Goal: Information Seeking & Learning: Learn about a topic

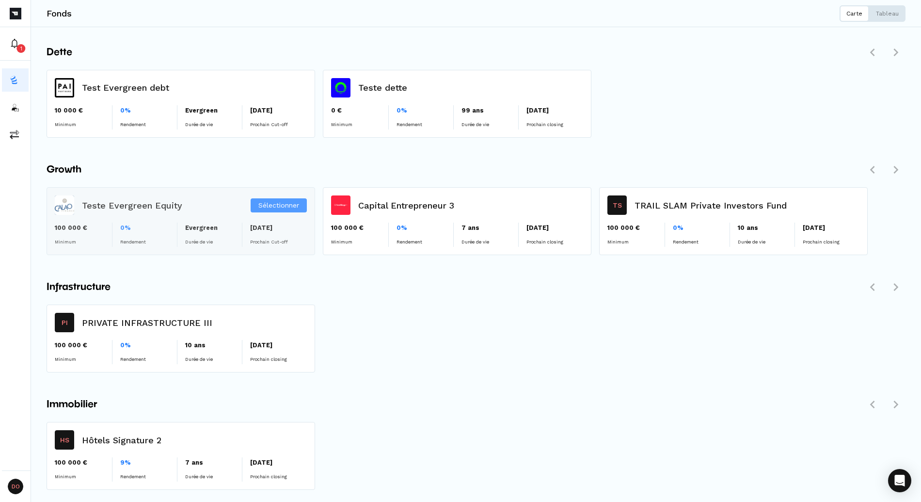
click at [164, 223] on div "Sélectionner" at bounding box center [181, 221] width 268 height 67
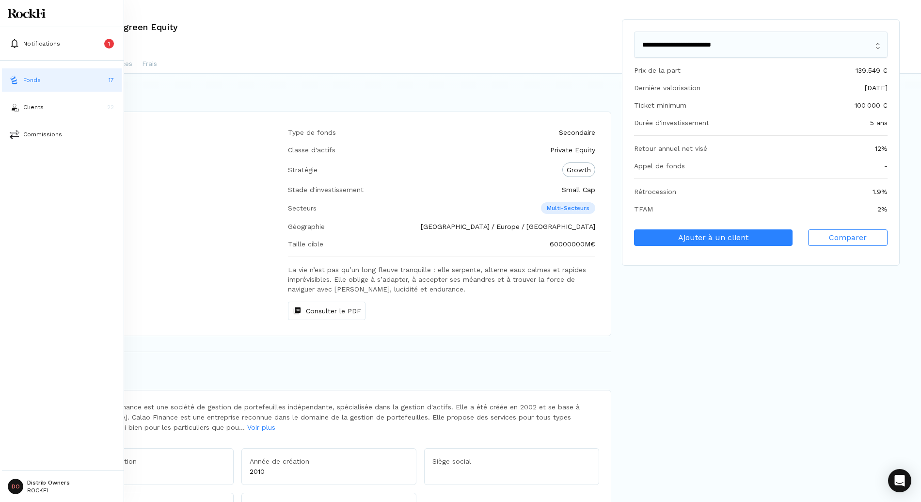
click at [21, 84] on button "Fonds 17" at bounding box center [62, 79] width 120 height 23
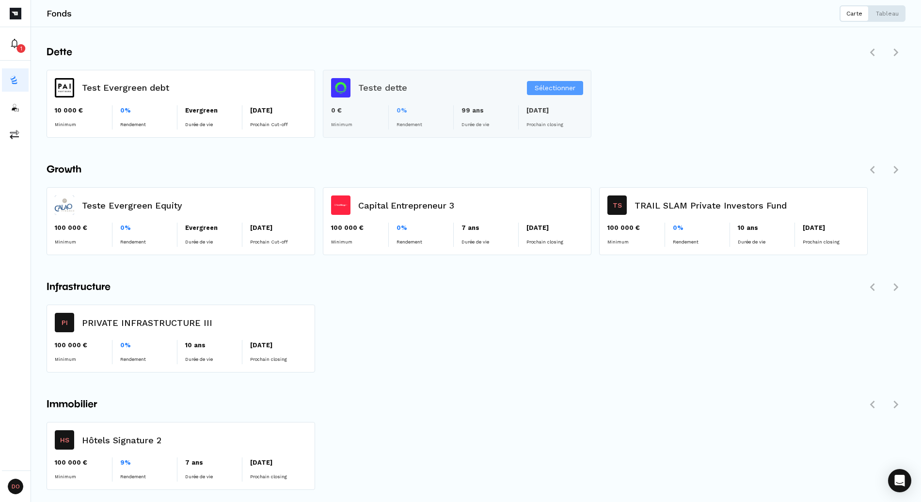
click at [419, 90] on div "Sélectionner" at bounding box center [457, 103] width 268 height 67
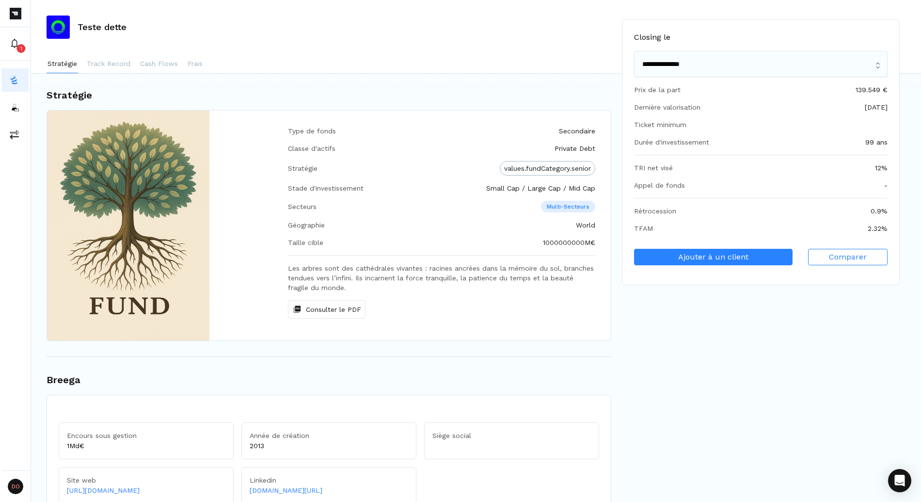
scroll to position [3, 0]
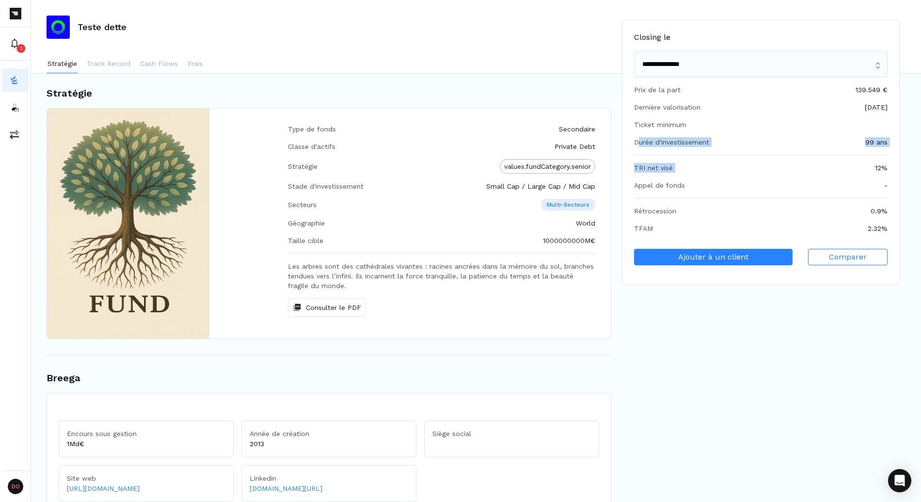
drag, startPoint x: 640, startPoint y: 142, endPoint x: 850, endPoint y: 172, distance: 212.5
click at [853, 166] on div "Closing le ****** ******** Prix de la part 139.549 € Dernière valorisation 01/0…" at bounding box center [761, 152] width 278 height 266
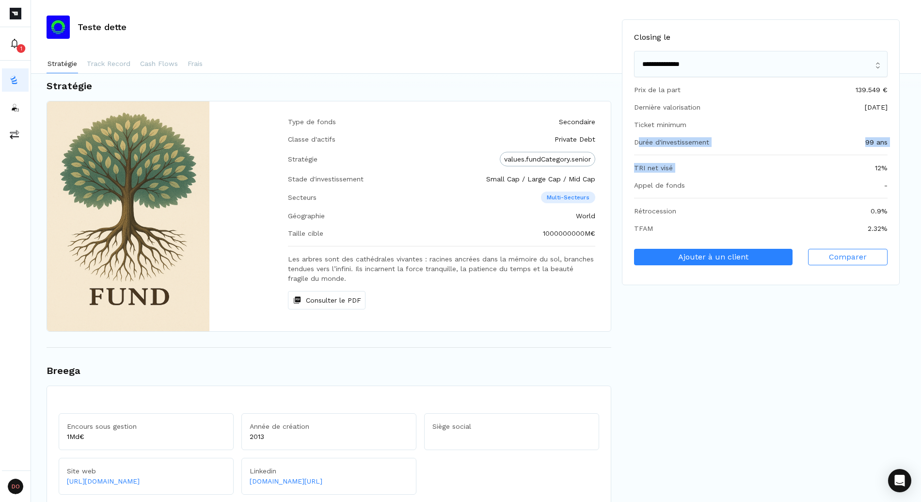
scroll to position [0, 0]
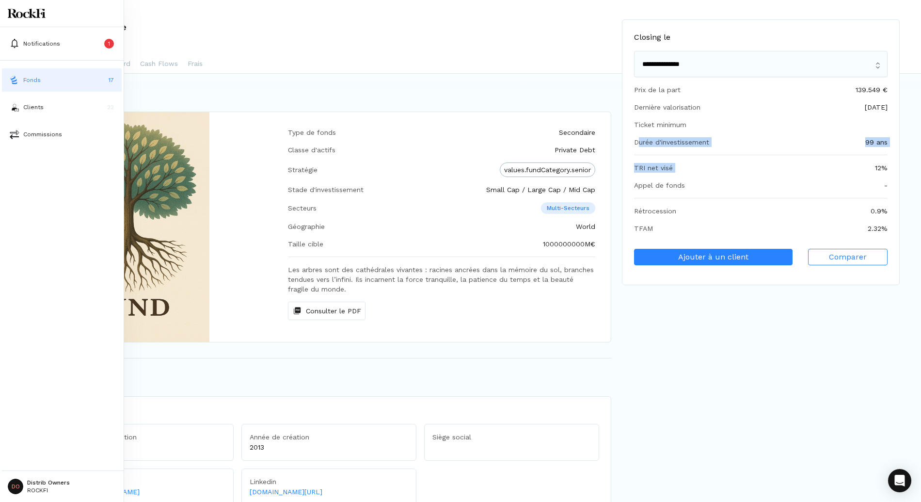
click at [22, 78] on button "Fonds 17" at bounding box center [62, 79] width 120 height 23
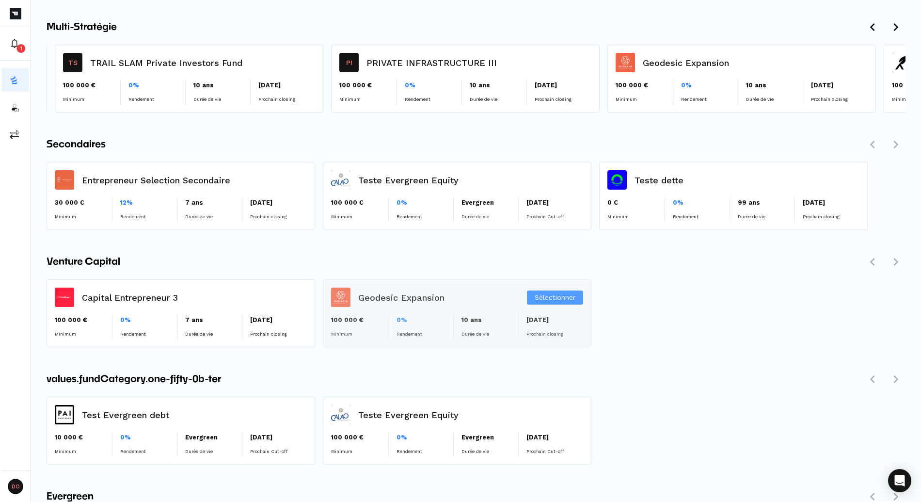
scroll to position [0, 1097]
click at [460, 314] on div "Sélectionner" at bounding box center [457, 313] width 268 height 67
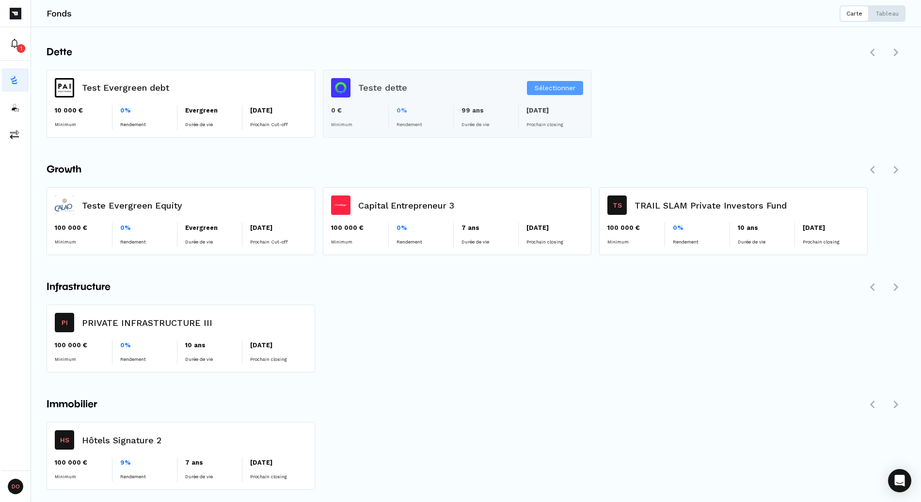
click at [385, 108] on div "Sélectionner" at bounding box center [457, 103] width 268 height 67
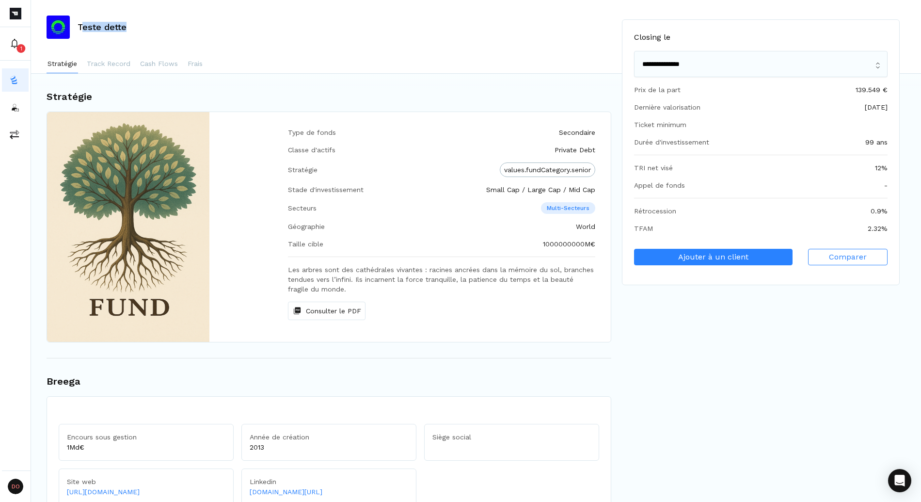
drag, startPoint x: 80, startPoint y: 28, endPoint x: 210, endPoint y: 27, distance: 129.9
click at [210, 27] on div "Teste dette" at bounding box center [476, 27] width 890 height 31
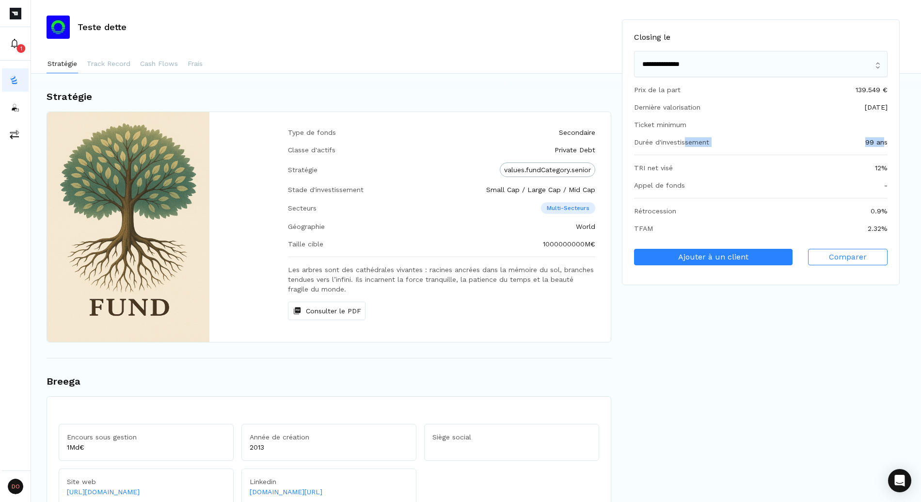
drag, startPoint x: 686, startPoint y: 143, endPoint x: 882, endPoint y: 142, distance: 195.8
click at [882, 142] on div "Durée d'investissement 99 ans" at bounding box center [761, 142] width 254 height 10
click at [882, 142] on div "99 ans" at bounding box center [876, 142] width 22 height 10
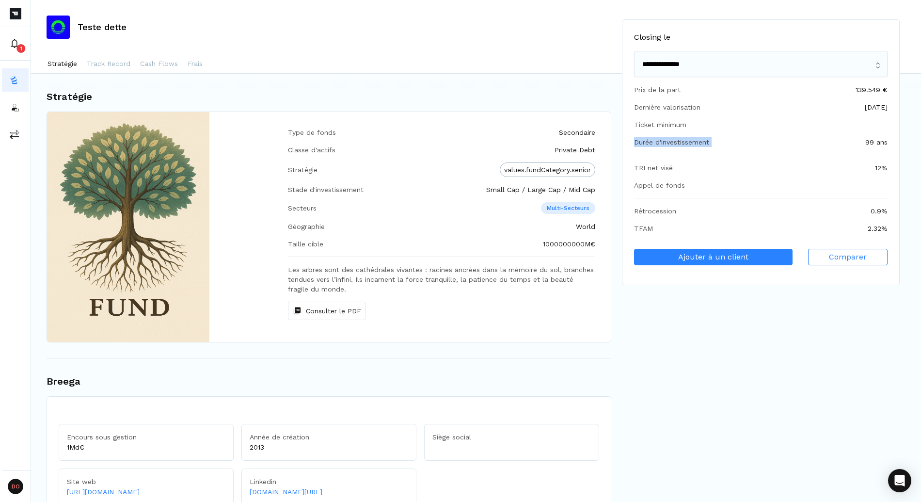
click at [880, 145] on div "99 ans" at bounding box center [876, 142] width 22 height 10
click at [872, 143] on div "99 ans" at bounding box center [876, 142] width 22 height 10
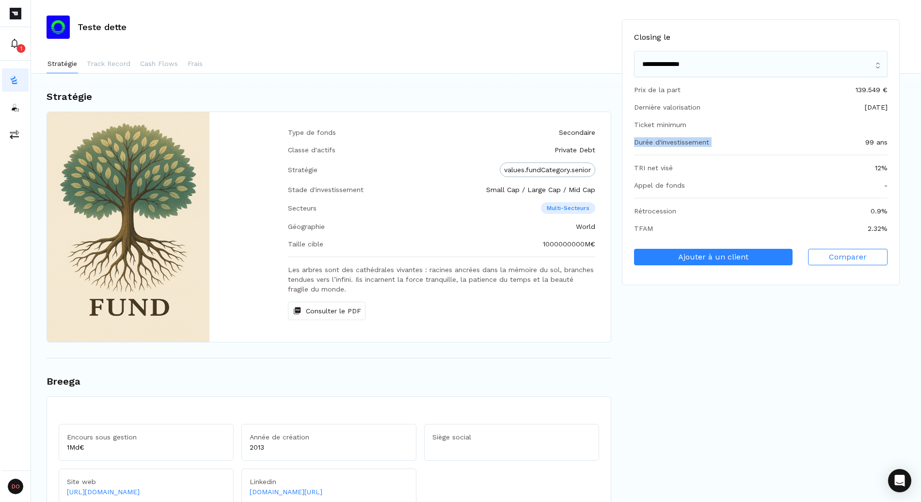
click at [872, 143] on div "99 ans" at bounding box center [876, 142] width 22 height 10
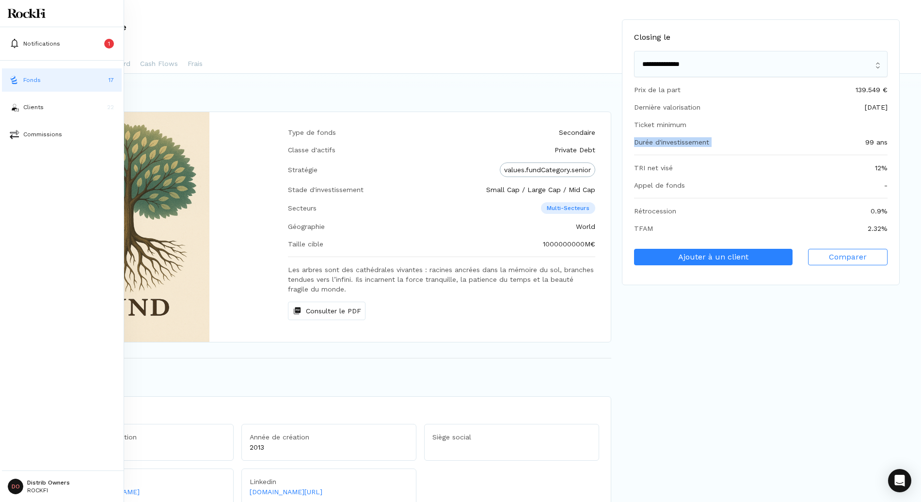
click at [24, 79] on p "Fonds" at bounding box center [31, 80] width 17 height 9
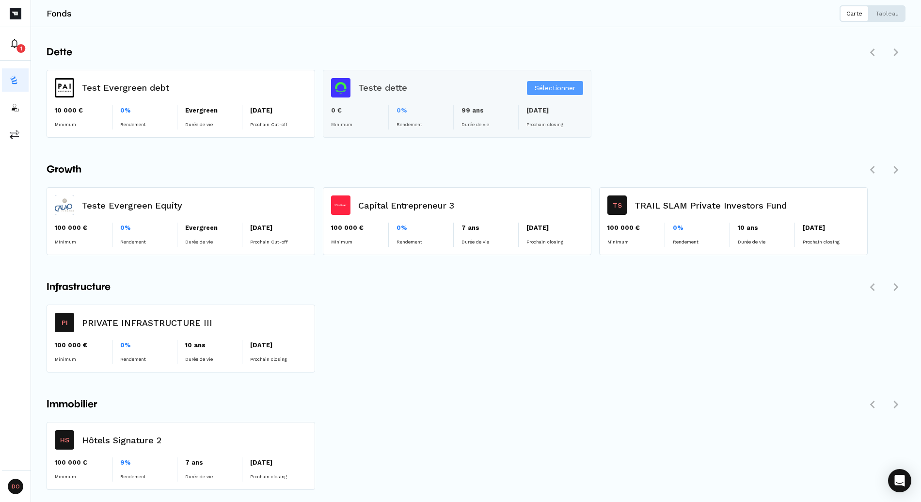
click at [444, 95] on div "Sélectionner" at bounding box center [457, 103] width 268 height 67
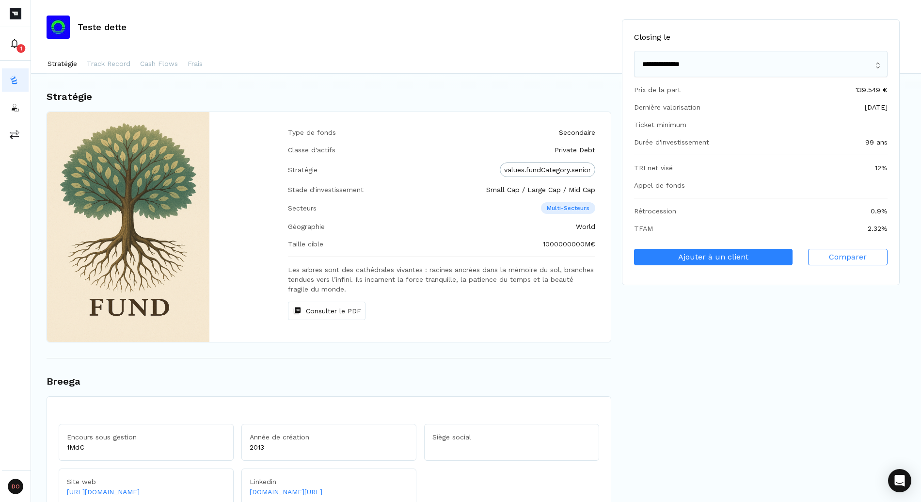
click at [335, 92] on h1 "Stratégie" at bounding box center [329, 96] width 565 height 15
drag, startPoint x: 638, startPoint y: 143, endPoint x: 698, endPoint y: 143, distance: 59.6
click at [698, 143] on div "Durée d'investissement" at bounding box center [671, 142] width 75 height 10
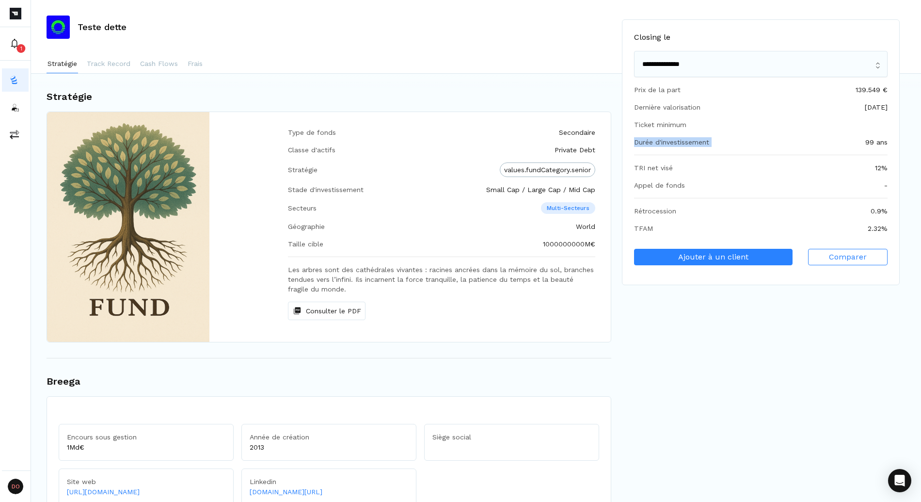
click at [698, 143] on div "Durée d'investissement" at bounding box center [671, 142] width 75 height 10
click at [670, 140] on div "Durée d'investissement" at bounding box center [671, 142] width 75 height 10
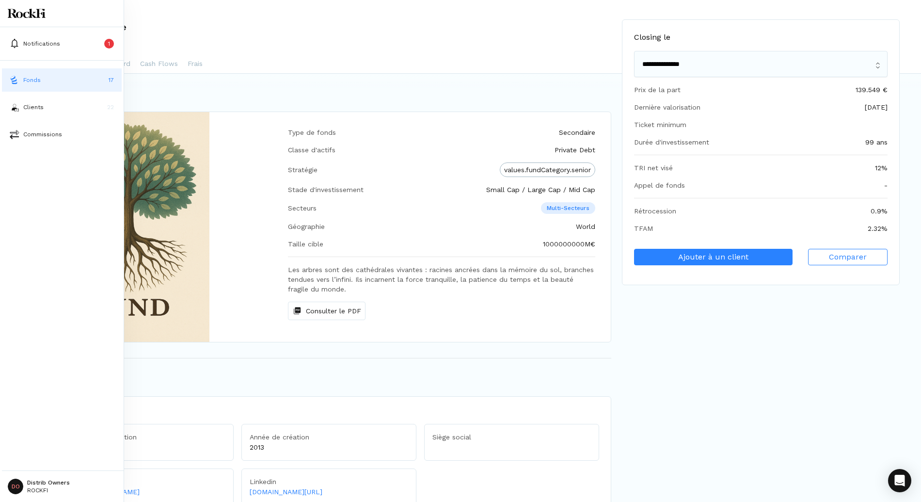
click at [16, 77] on img at bounding box center [15, 80] width 10 height 10
